Goal: Information Seeking & Learning: Learn about a topic

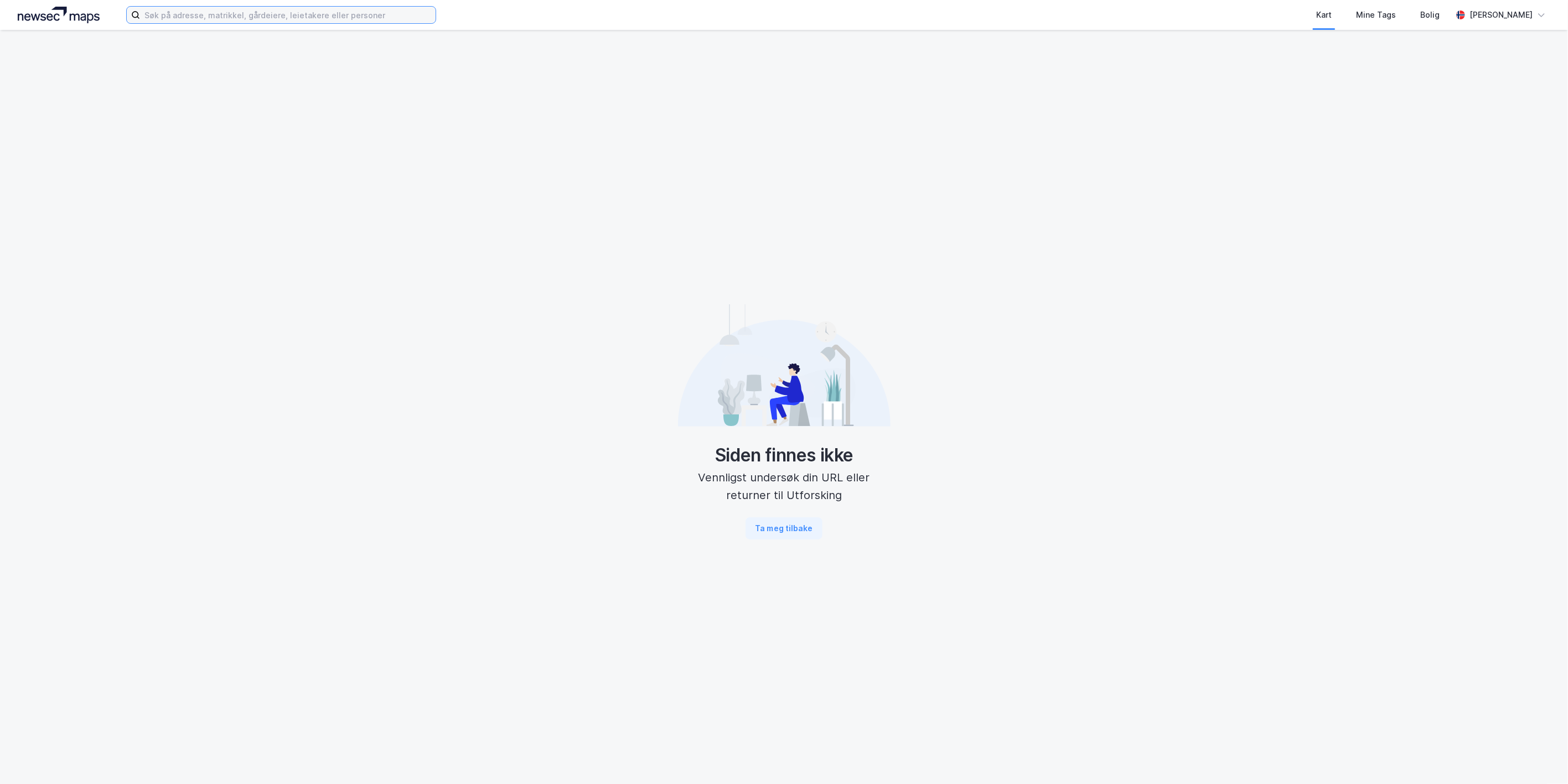
click at [225, 15] on input at bounding box center [288, 15] width 296 height 17
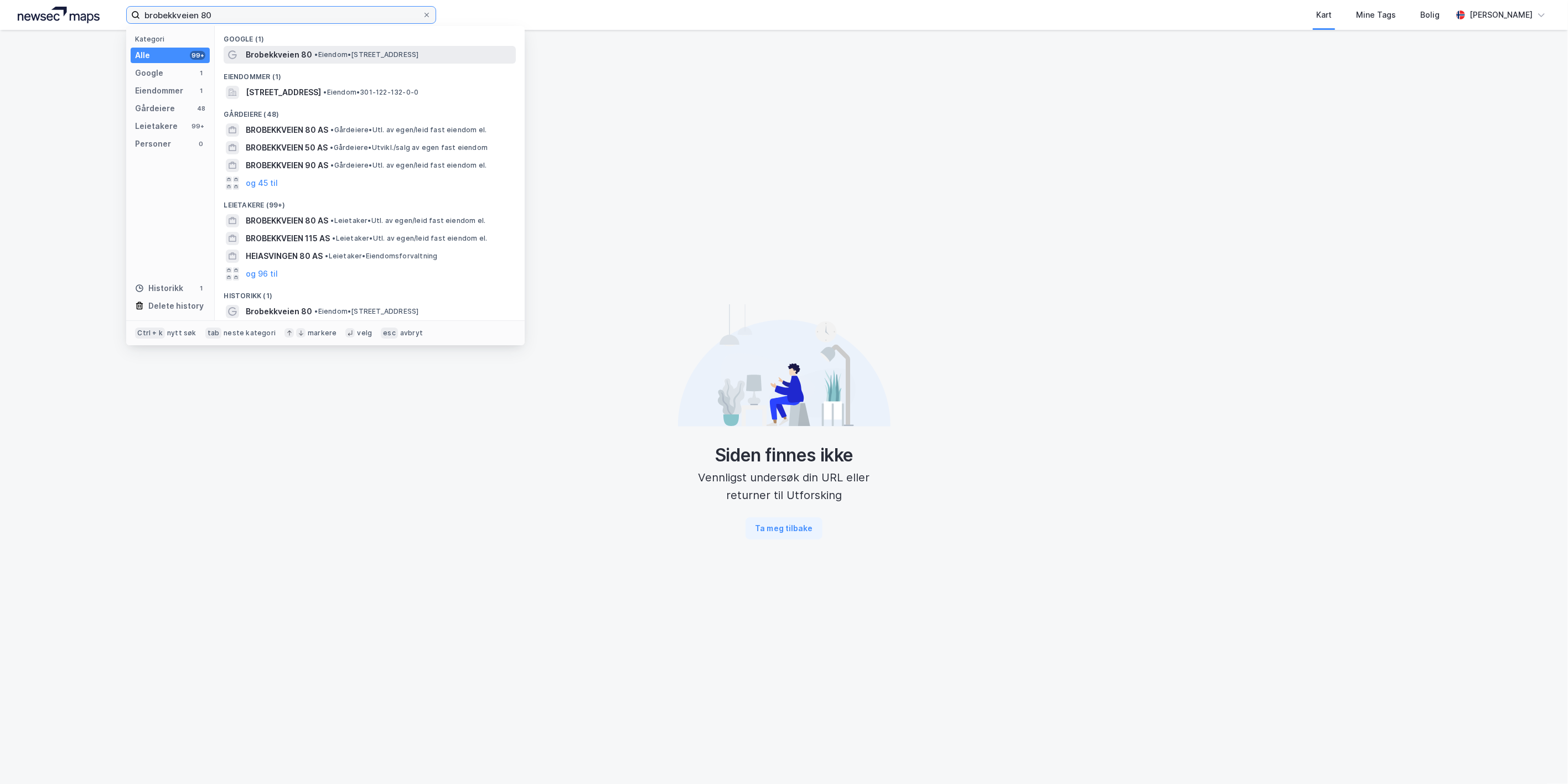
type input "brobekkveien 80"
click at [287, 56] on span "Brobekkveien 80" at bounding box center [279, 55] width 67 height 14
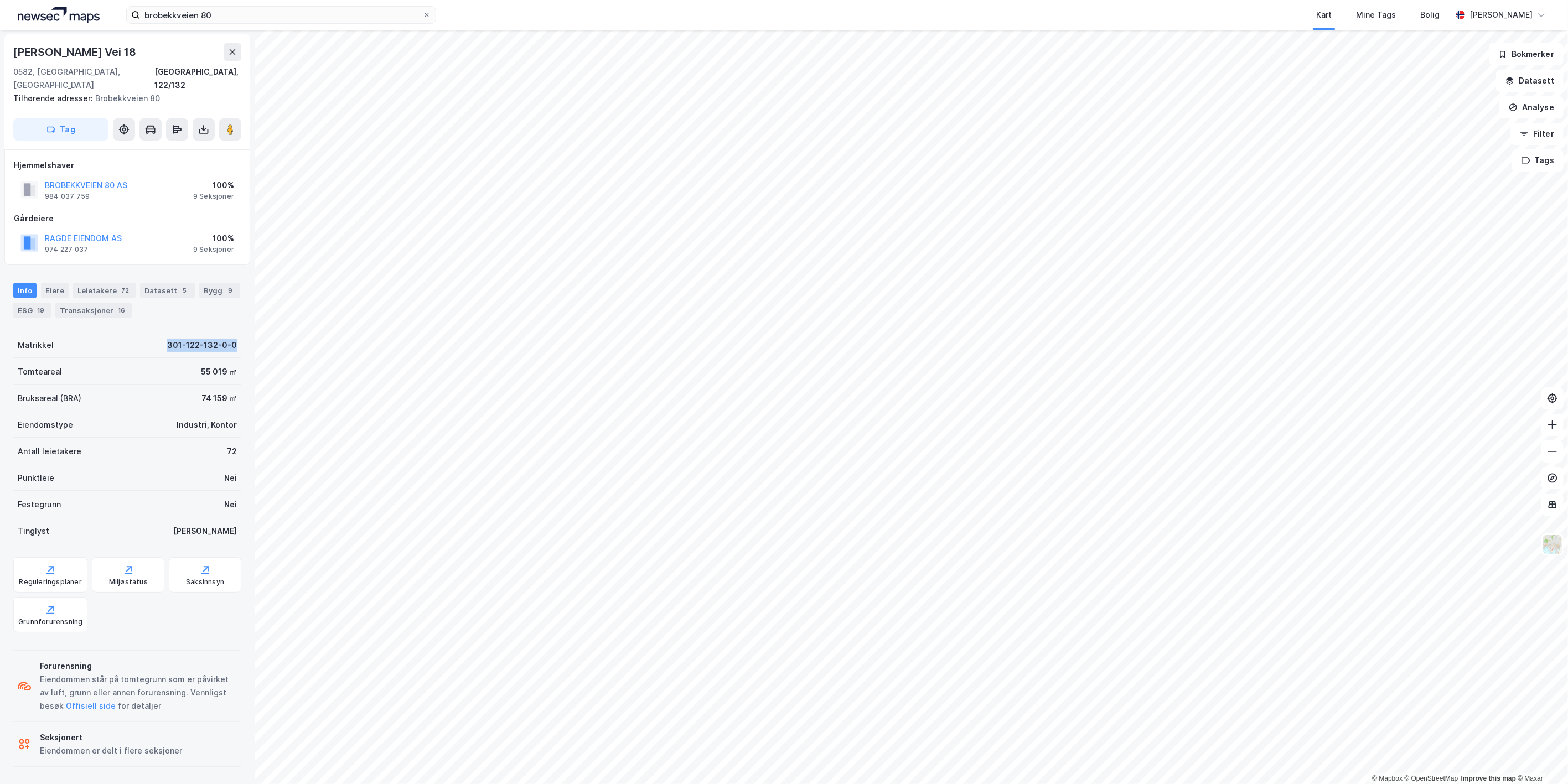
drag, startPoint x: 239, startPoint y: 331, endPoint x: 79, endPoint y: 328, distance: 160.0
click at [79, 328] on div "[PERSON_NAME] Vei [GEOGRAPHIC_DATA], 122/132 Tilhørende adresser: Brobekkveien …" at bounding box center [127, 406] width 255 height 754
copy div "301-122-132-0-0"
